Goal: Check status: Check status

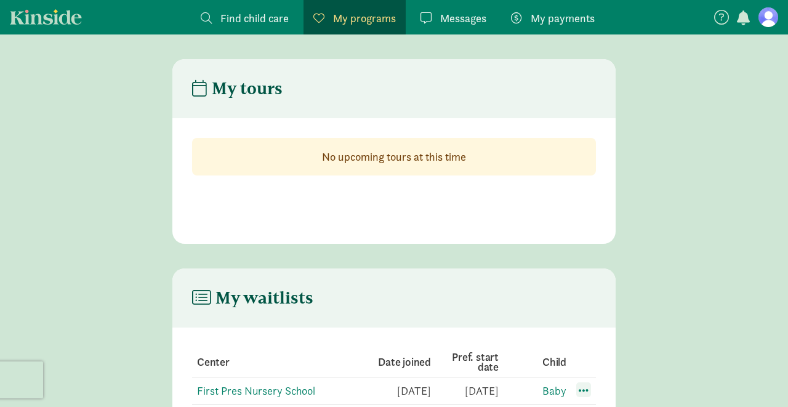
scroll to position [71, 0]
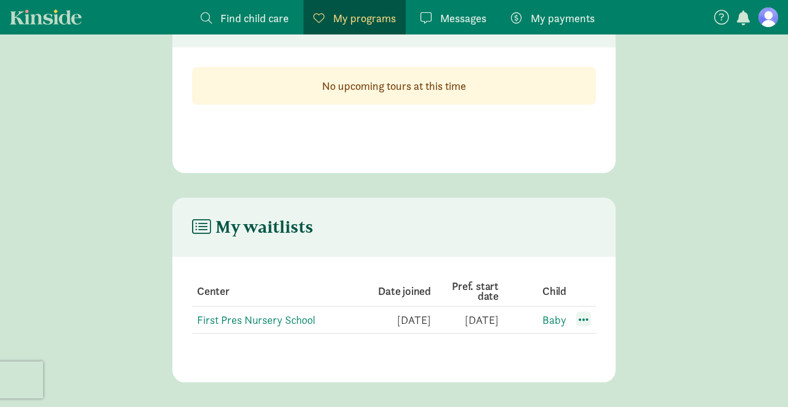
click at [588, 317] on span at bounding box center [583, 319] width 15 height 15
click at [637, 298] on main "My waitlists Center Date joined Pref. start date Child First Pres Nursery Schoo…" at bounding box center [394, 290] width 788 height 185
click at [442, 232] on header "My waitlists" at bounding box center [393, 227] width 443 height 59
click at [554, 322] on link "Baby" at bounding box center [555, 320] width 24 height 14
click at [283, 318] on link "First Pres Nursery School" at bounding box center [256, 320] width 118 height 14
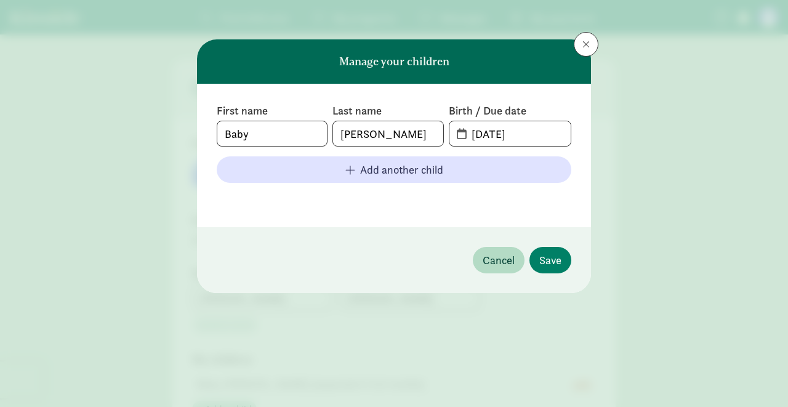
click at [588, 49] on span at bounding box center [586, 44] width 7 height 10
